Goal: Transaction & Acquisition: Purchase product/service

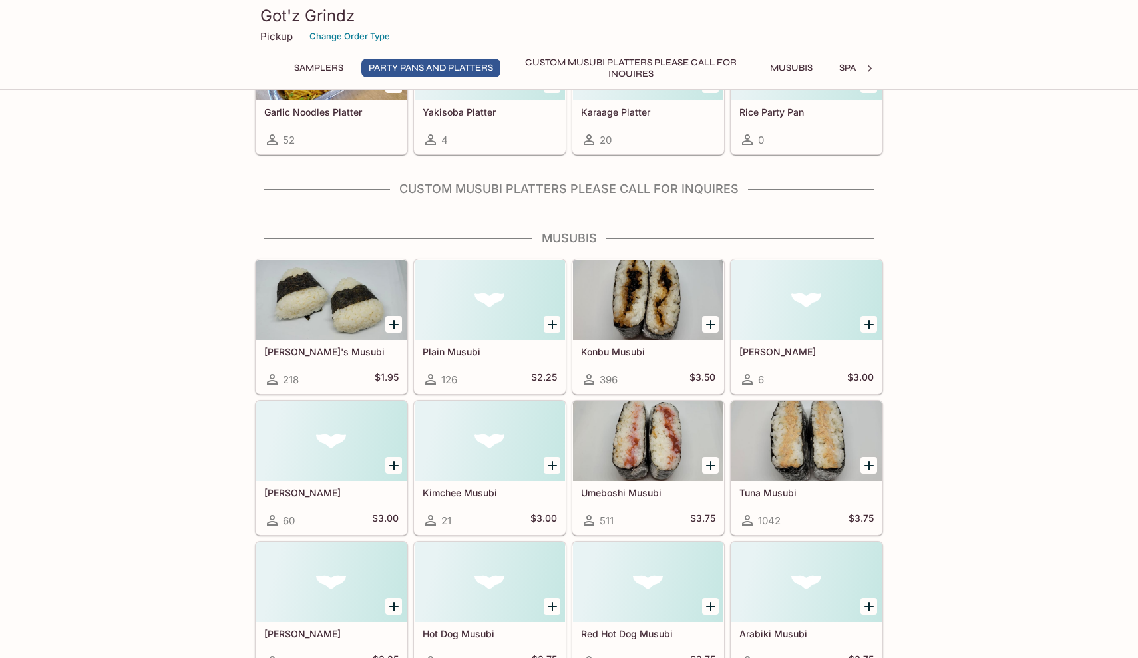
scroll to position [350, 0]
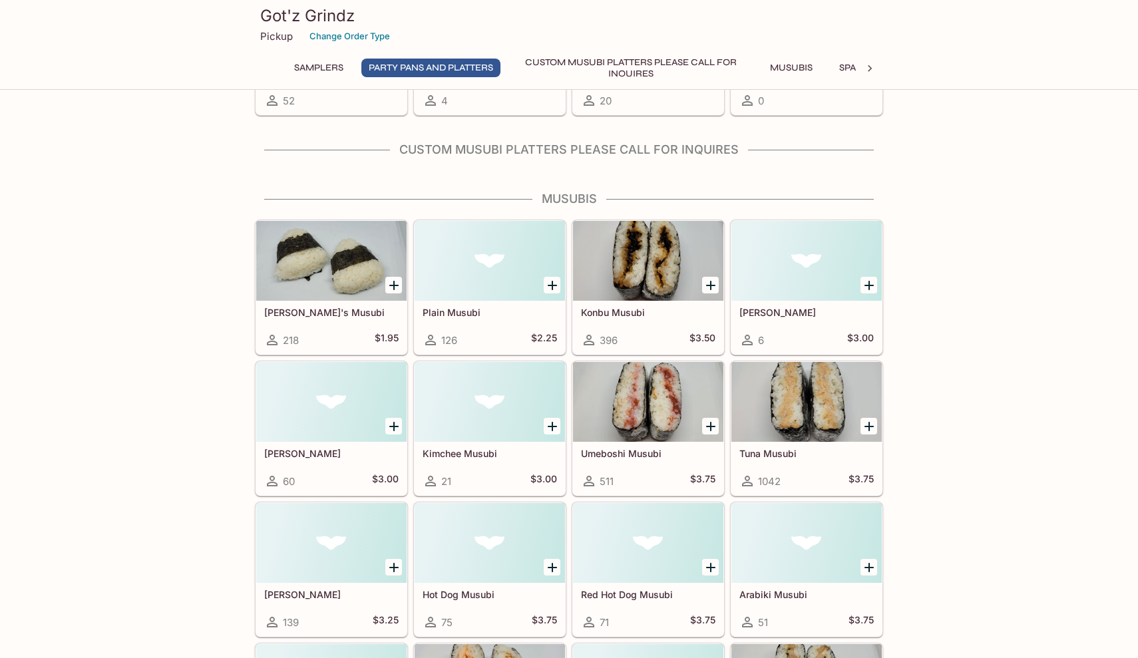
click at [696, 332] on h5 "$3.50" at bounding box center [703, 340] width 26 height 16
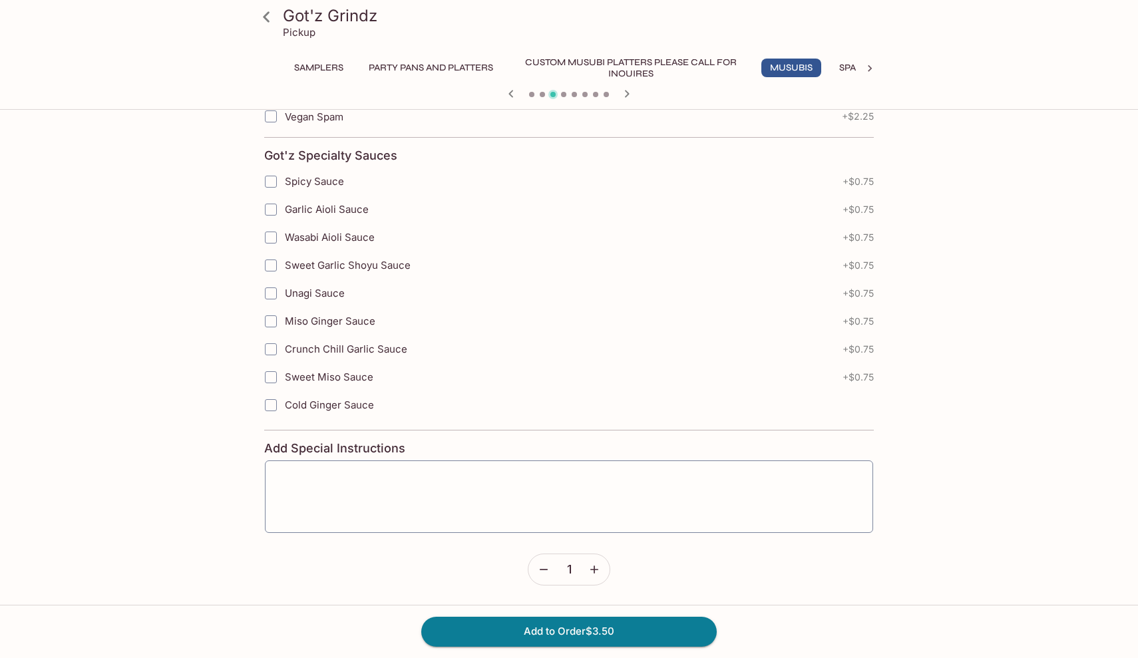
scroll to position [1146, 0]
click at [598, 570] on icon "button" at bounding box center [595, 571] width 8 height 8
click at [583, 636] on button "Add to Order $7.00" at bounding box center [569, 631] width 296 height 29
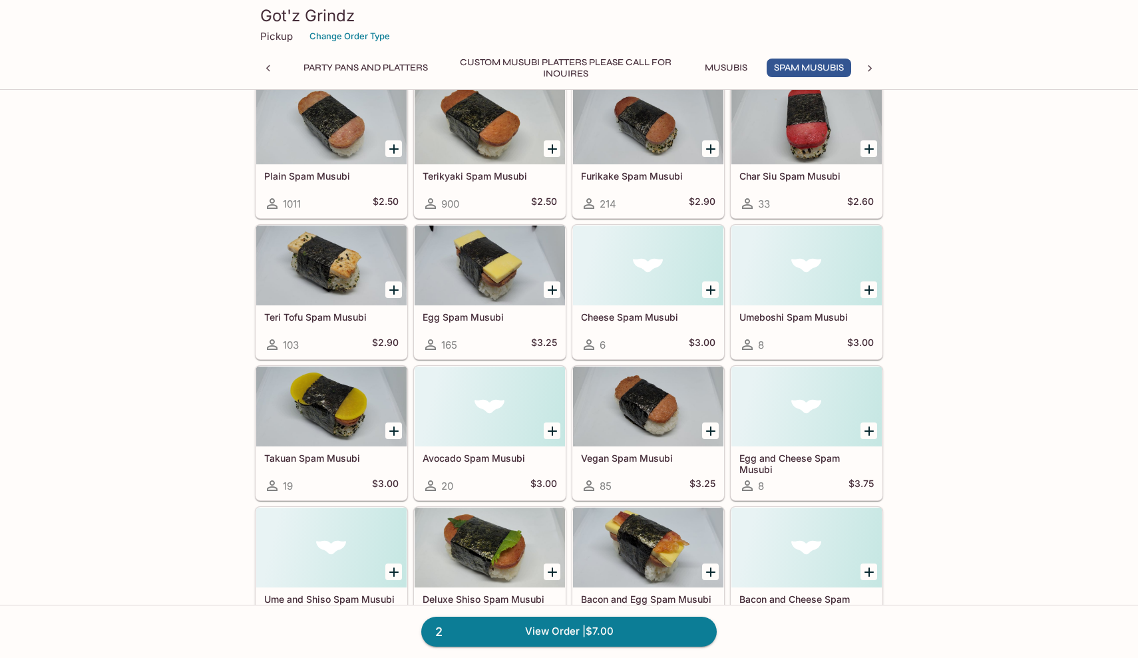
scroll to position [1387, 0]
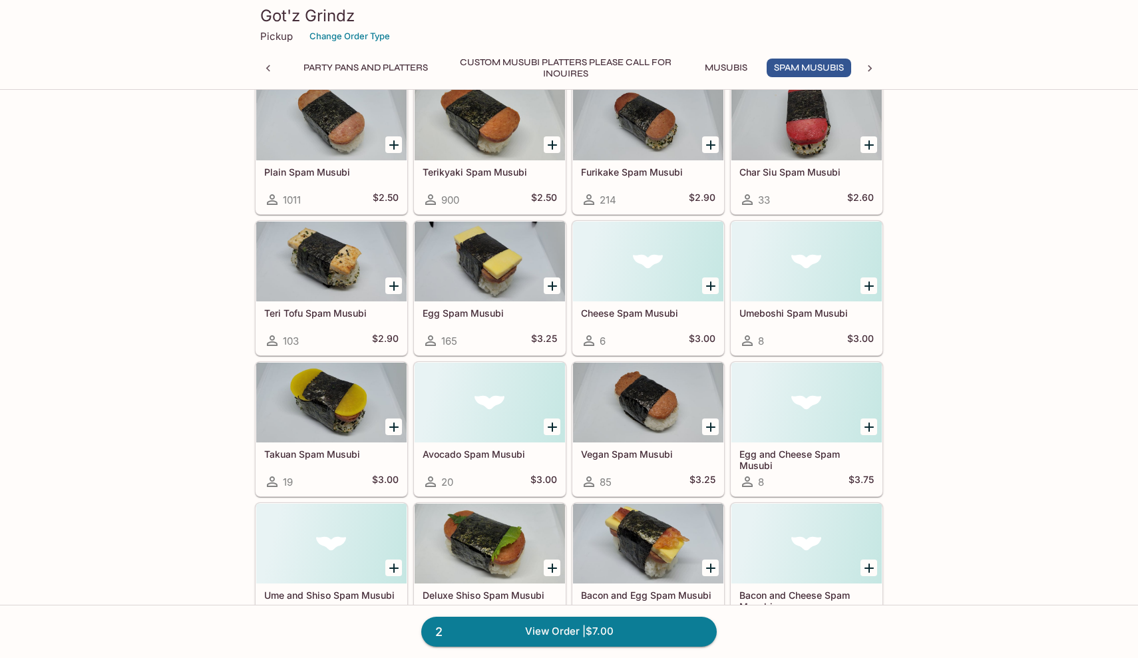
click at [712, 423] on icon "Add Vegan Spam Musubi" at bounding box center [710, 427] width 9 height 9
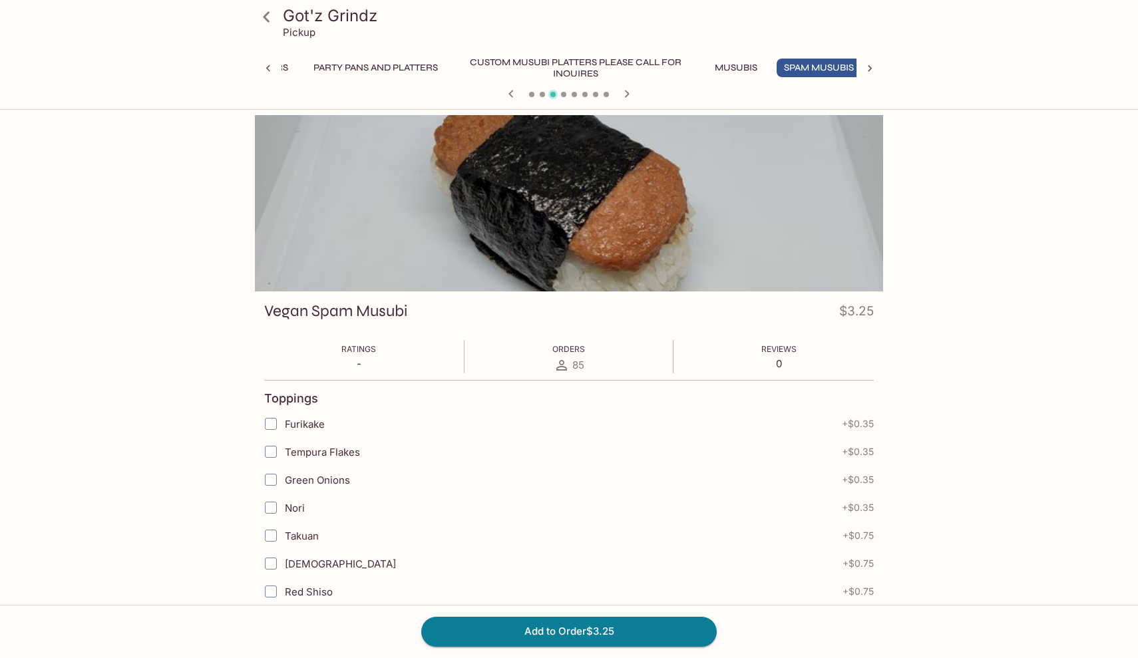
scroll to position [0, 65]
click at [269, 426] on input "Furikake" at bounding box center [271, 424] width 27 height 27
checkbox input "true"
click at [622, 628] on button "Add to Order $3.60" at bounding box center [569, 631] width 296 height 29
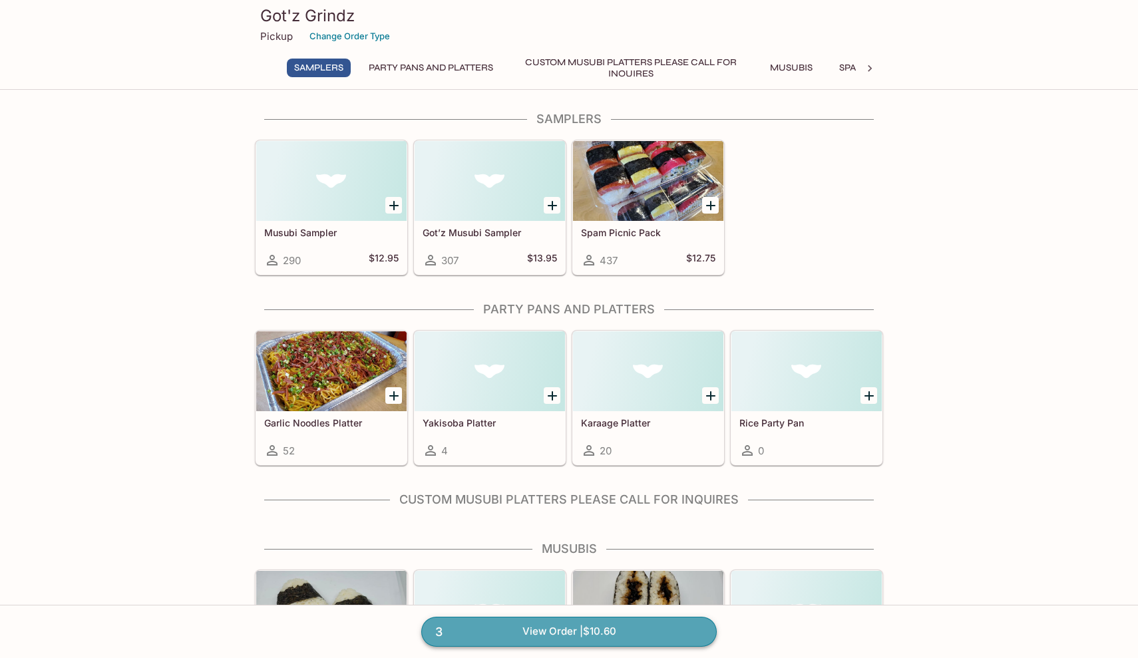
click at [549, 630] on link "3 View Order | $10.60" at bounding box center [569, 631] width 296 height 29
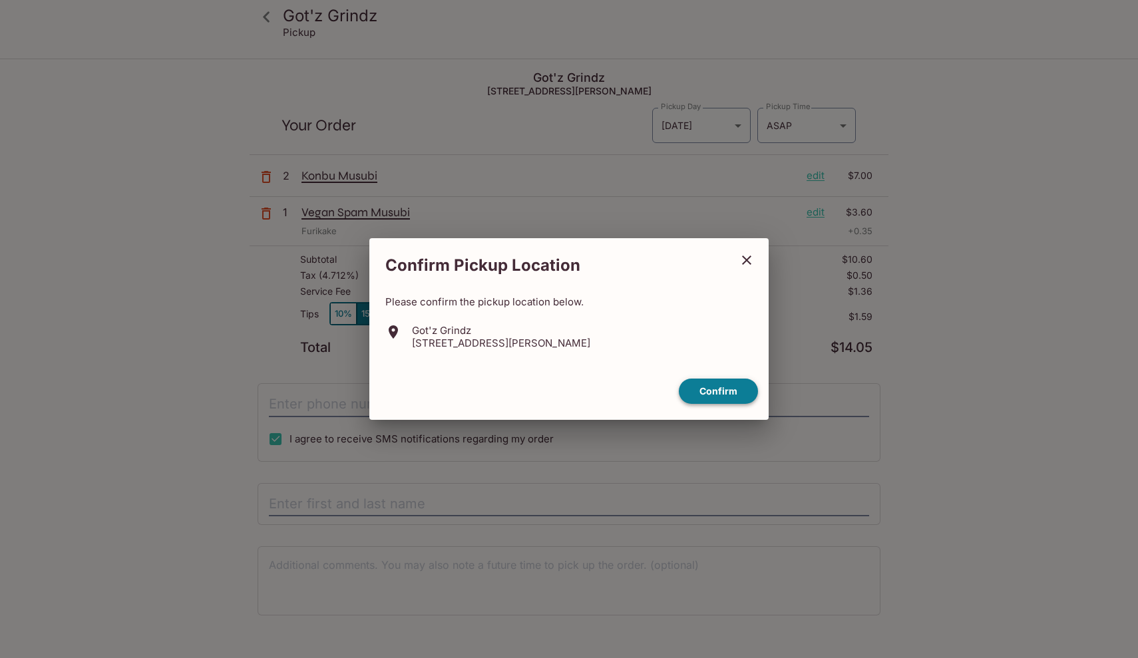
click at [724, 384] on button "Confirm" at bounding box center [718, 392] width 79 height 26
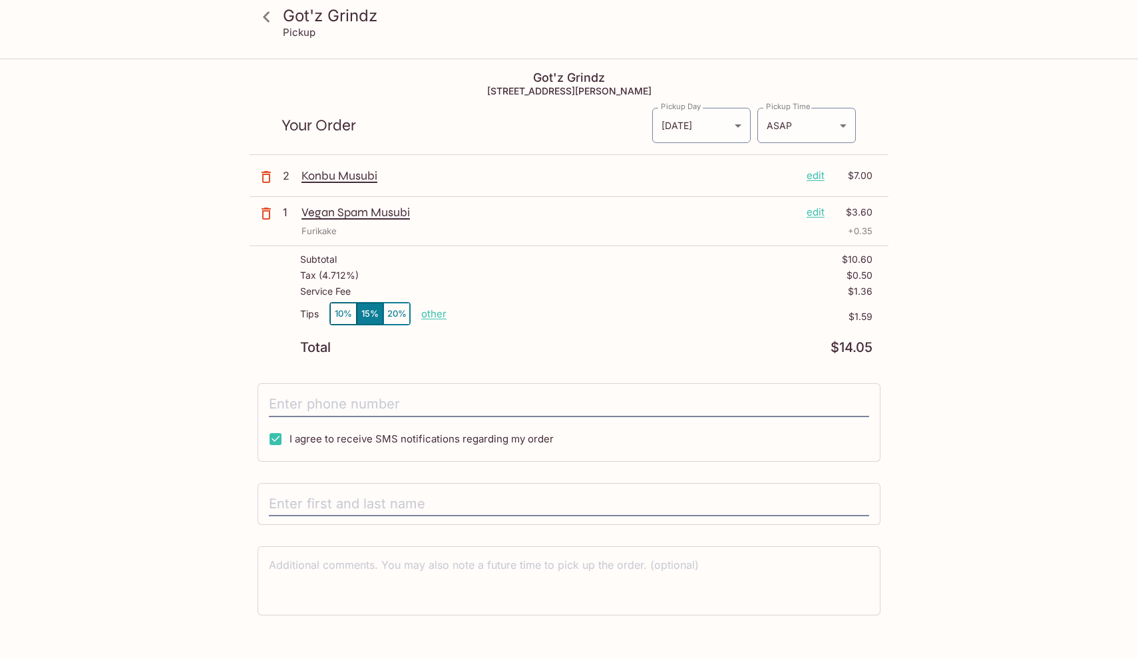
click at [437, 318] on p "other" at bounding box center [433, 314] width 25 height 13
type input "0.00"
click at [651, 308] on div "Tips 10% 15% 20% Done 0.00 $1.59" at bounding box center [586, 321] width 573 height 39
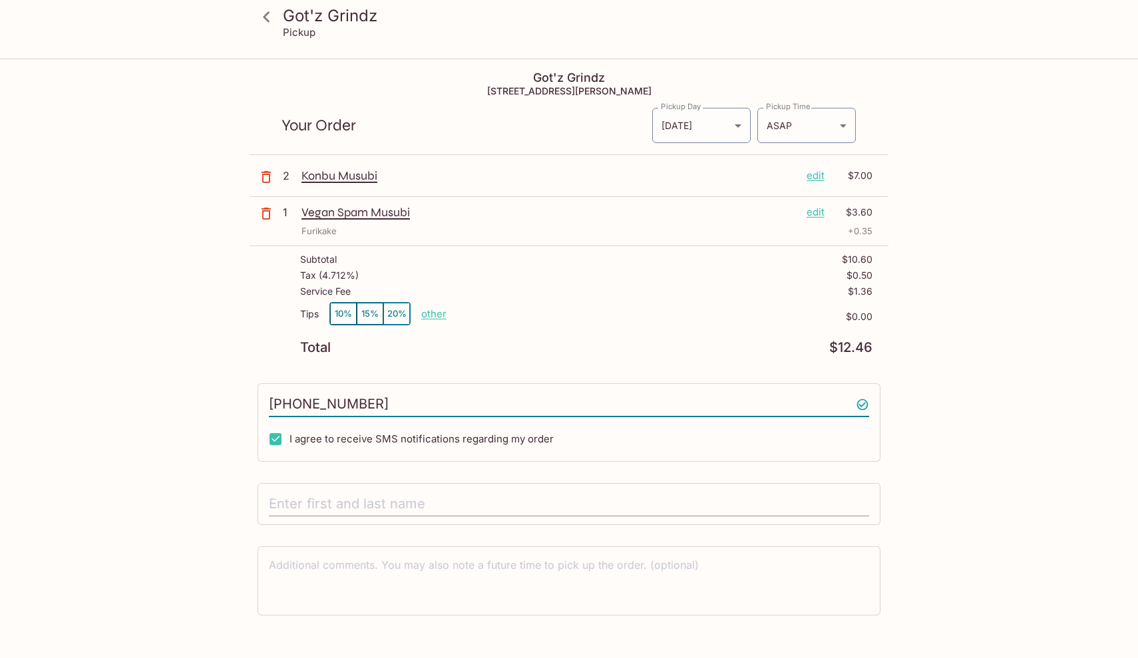
type input "[PHONE_NUMBER]"
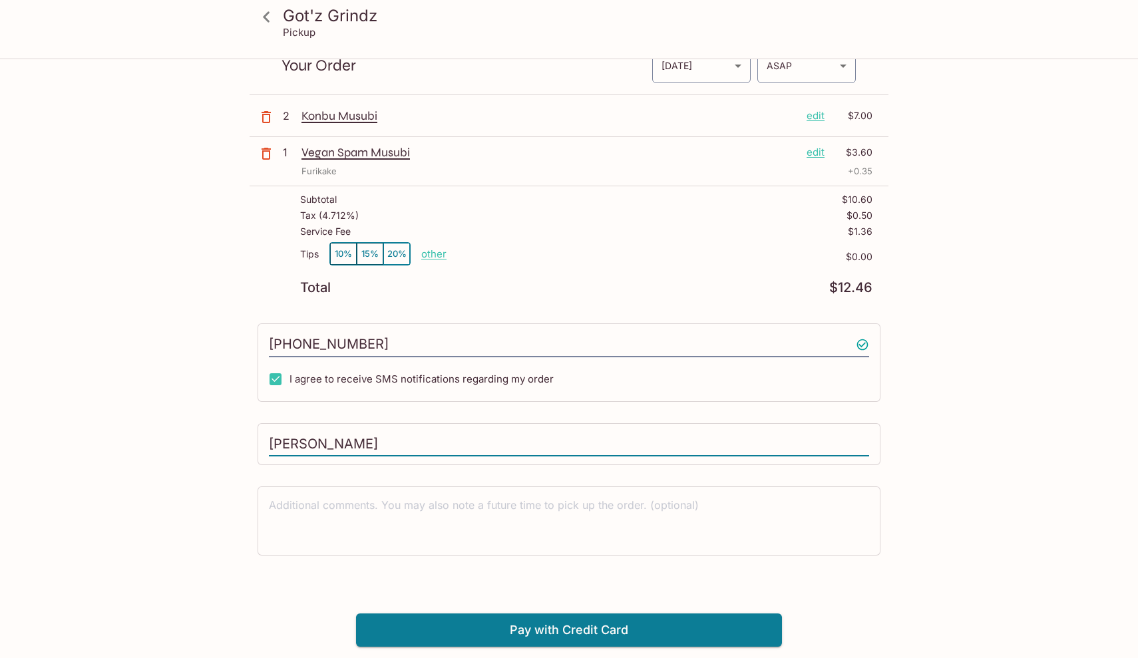
scroll to position [60, 0]
type input "[PERSON_NAME]"
